Goal: Navigation & Orientation: Find specific page/section

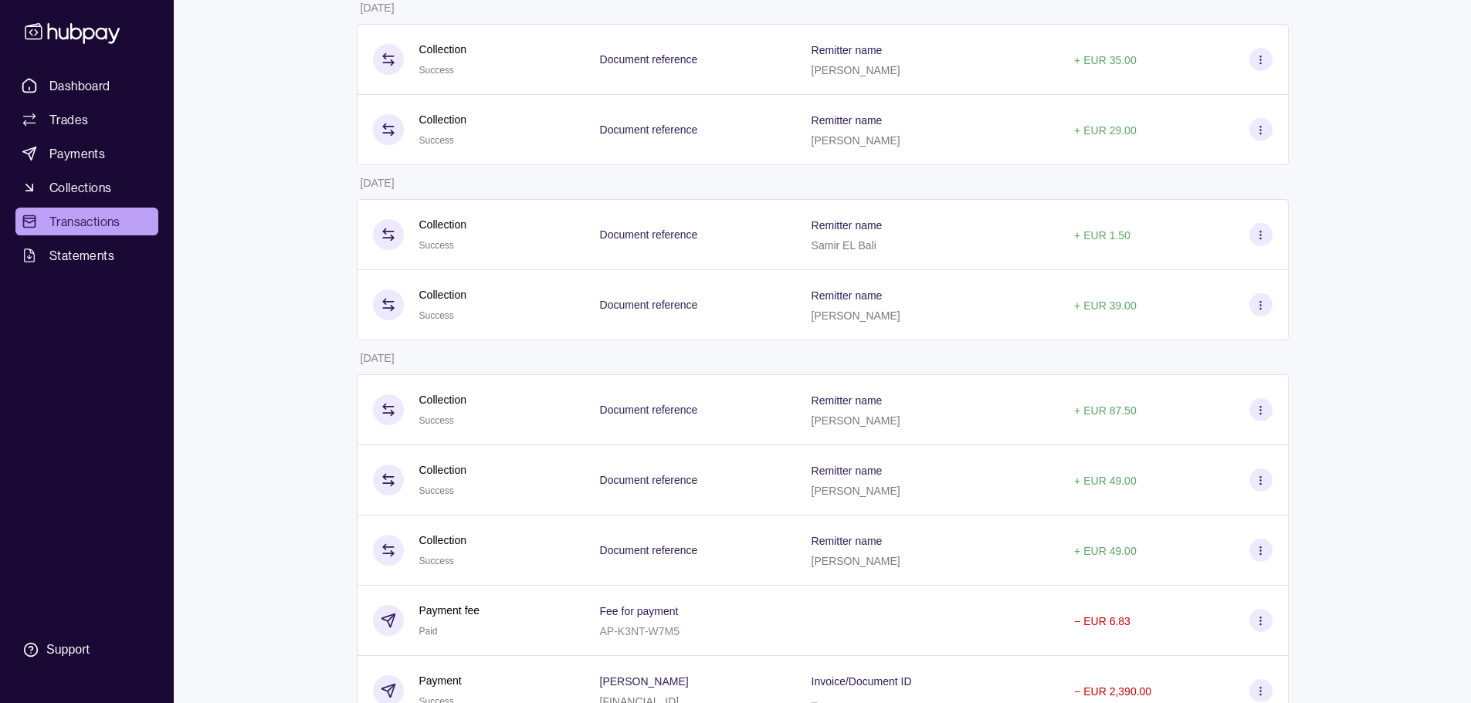
scroll to position [106, 0]
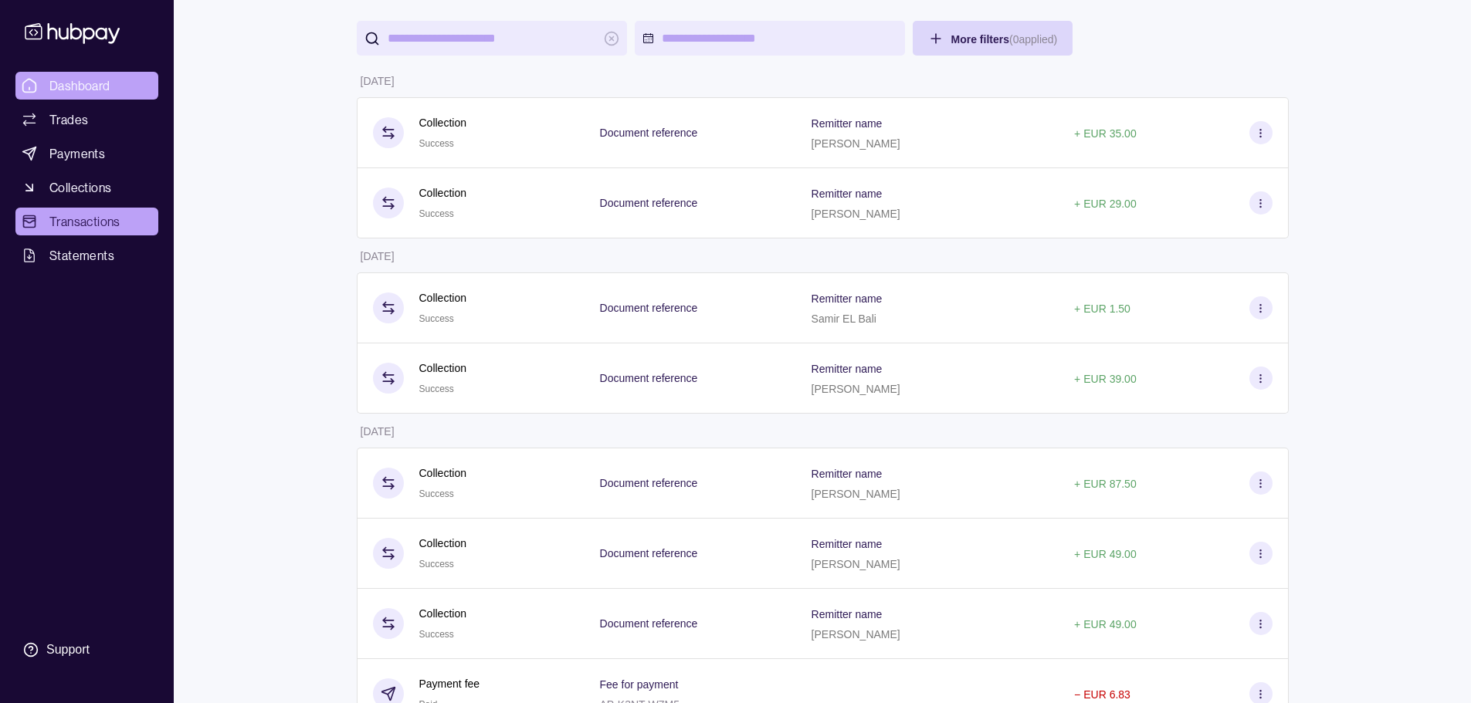
click at [97, 83] on span "Dashboard" at bounding box center [79, 85] width 61 height 19
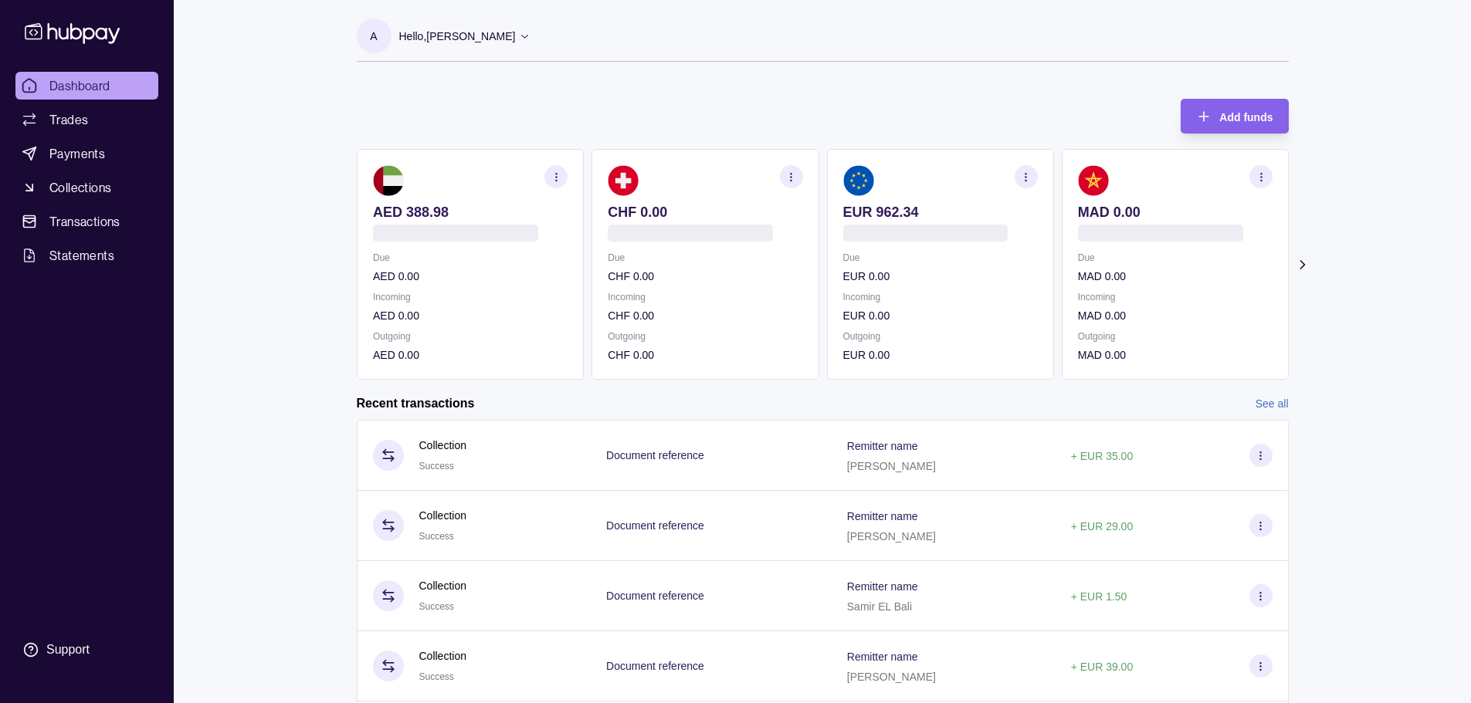
click at [277, 366] on div "Dashboard Trades Payments Collections Transactions Statements Support A Hello, …" at bounding box center [735, 410] width 1471 height 821
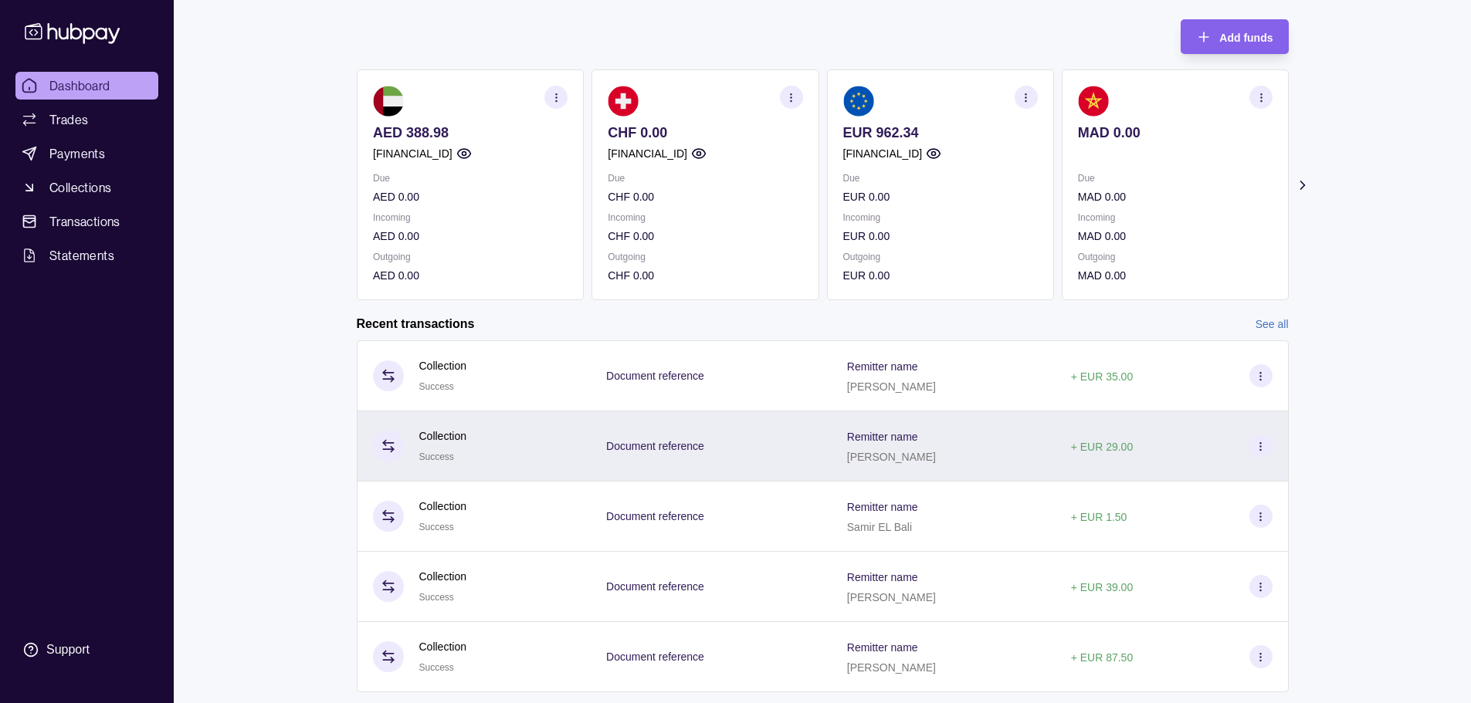
scroll to position [118, 0]
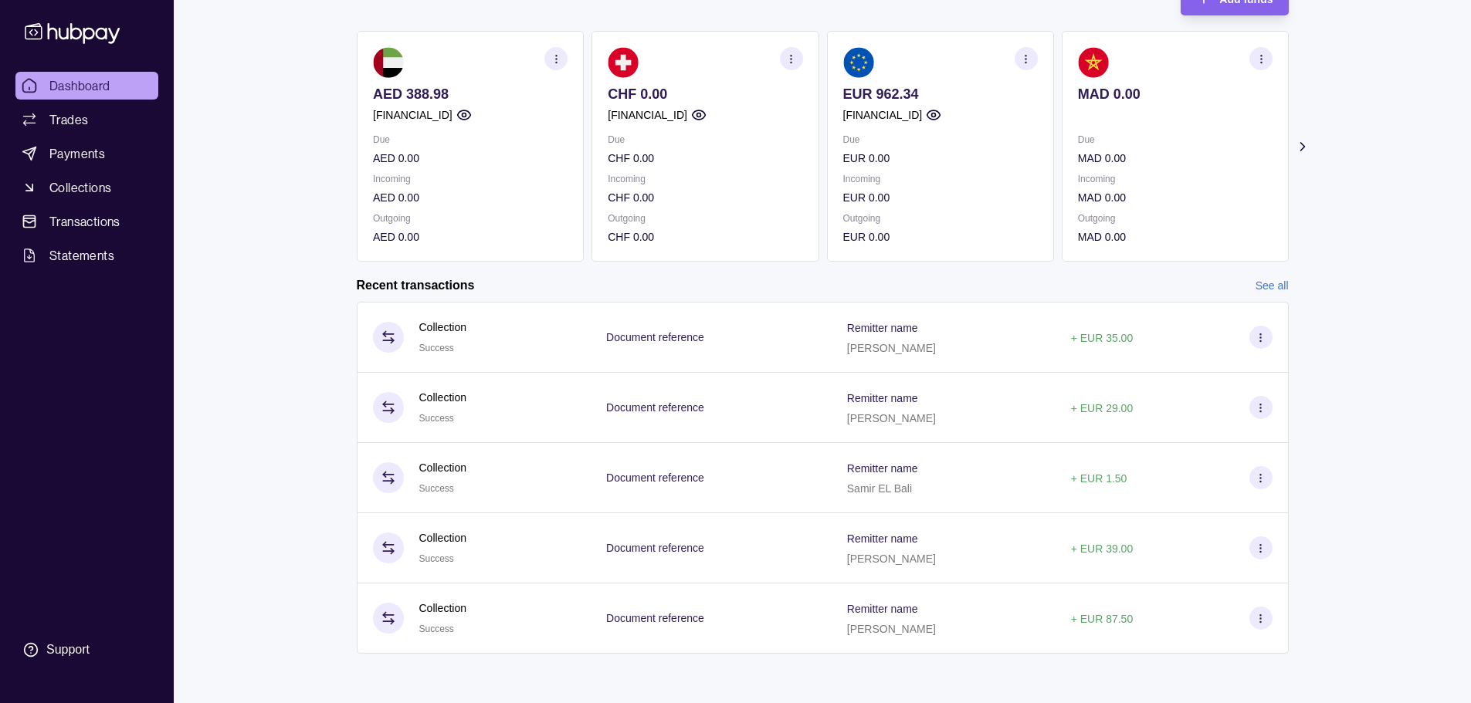
click at [1282, 287] on link "See all" at bounding box center [1271, 285] width 33 height 17
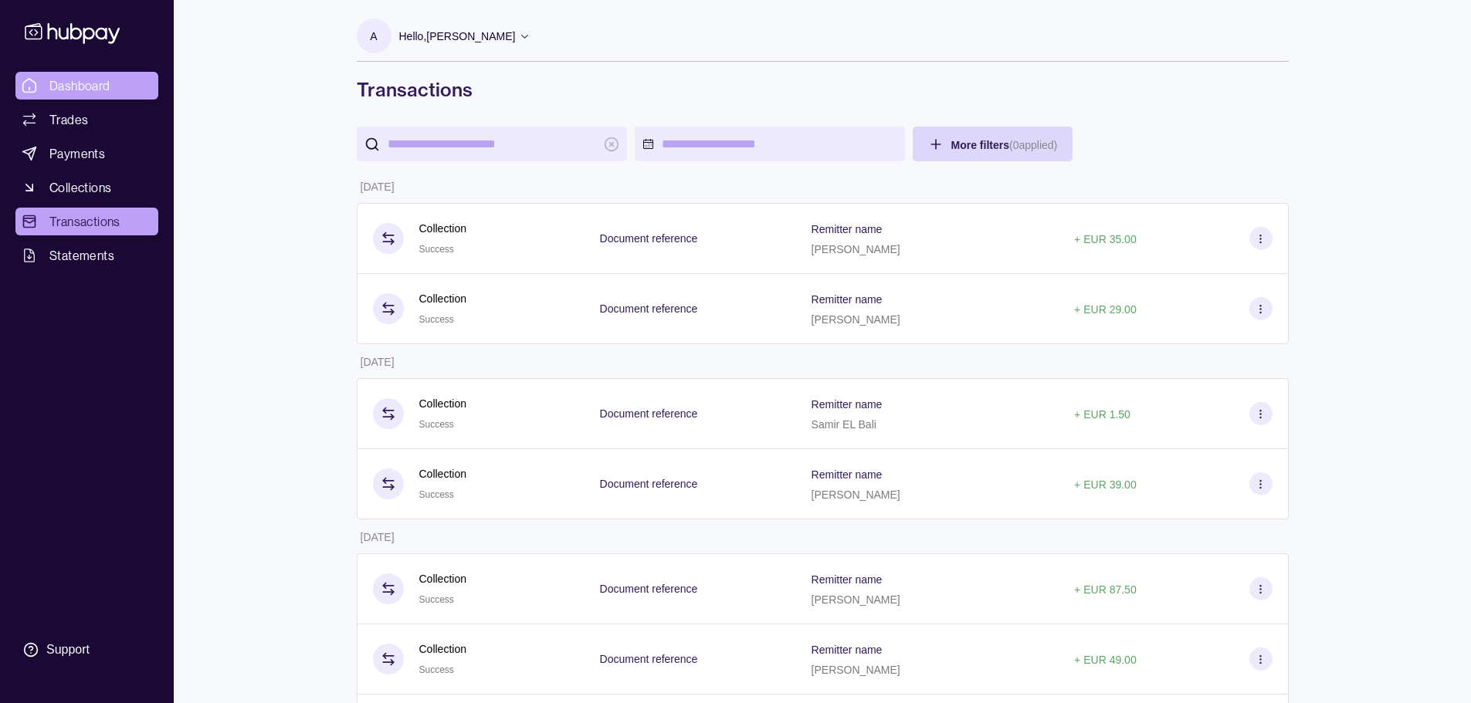
click at [66, 76] on link "Dashboard" at bounding box center [86, 86] width 143 height 28
